Goal: Find specific page/section: Find specific page/section

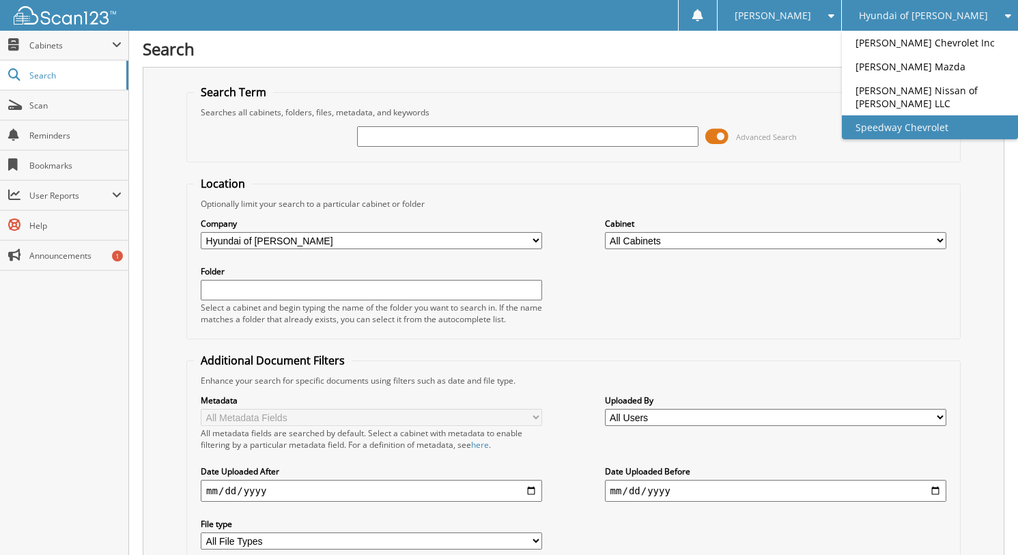
click at [957, 139] on link "Speedway Chevrolet" at bounding box center [930, 127] width 176 height 24
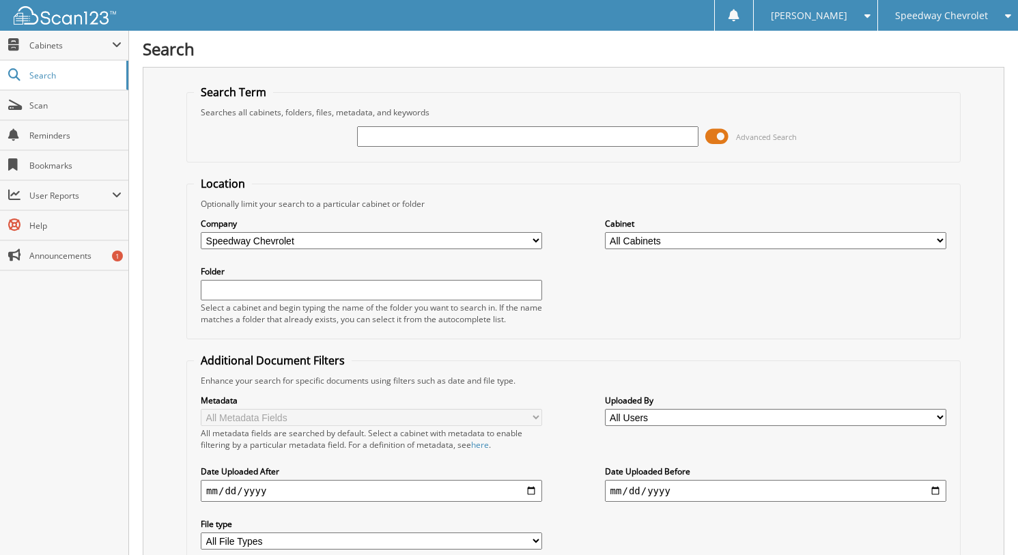
click at [563, 141] on input "text" at bounding box center [527, 136] width 341 height 20
type input "Y"
type input "T25088"
click at [721, 137] on span at bounding box center [717, 136] width 23 height 20
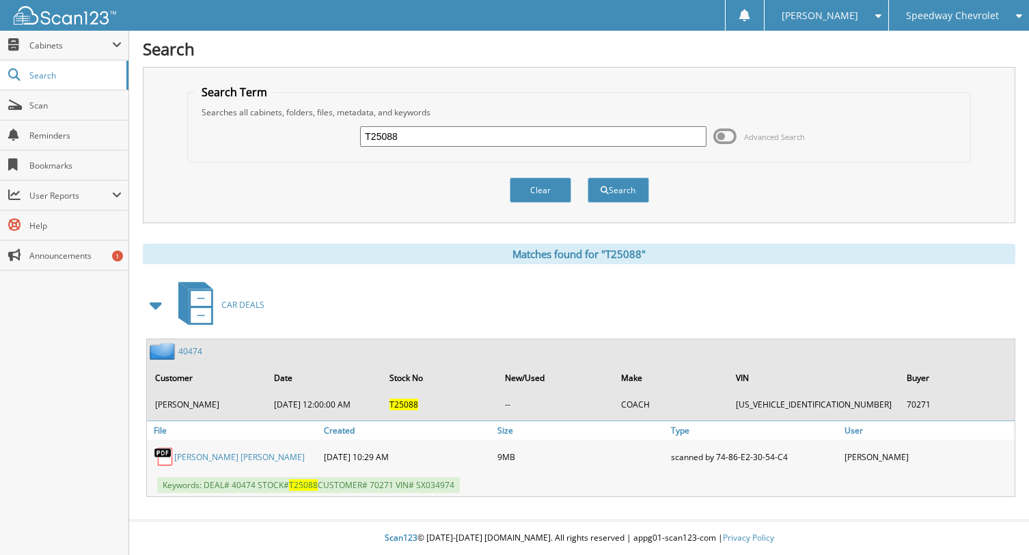
click at [188, 344] on div "40474" at bounding box center [174, 351] width 55 height 17
click at [200, 356] on link "40474" at bounding box center [190, 352] width 24 height 12
